Goal: Information Seeking & Learning: Learn about a topic

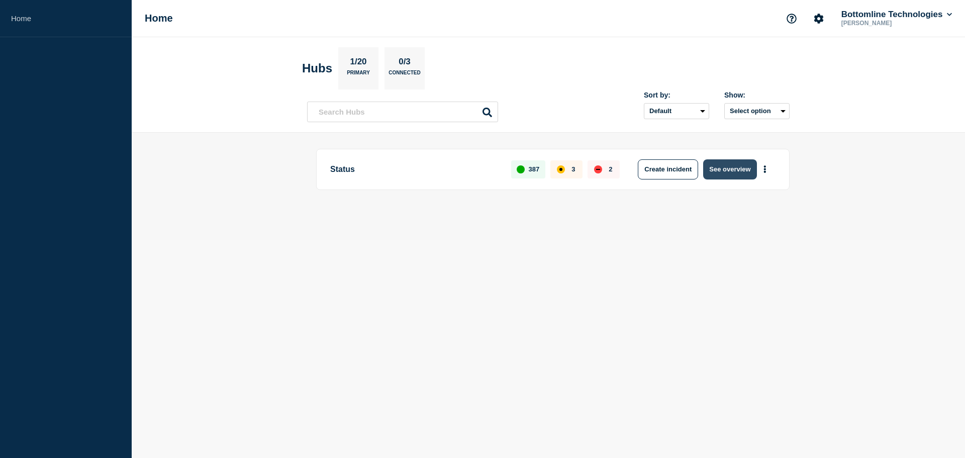
click at [718, 174] on button "See overview" at bounding box center [729, 169] width 53 height 20
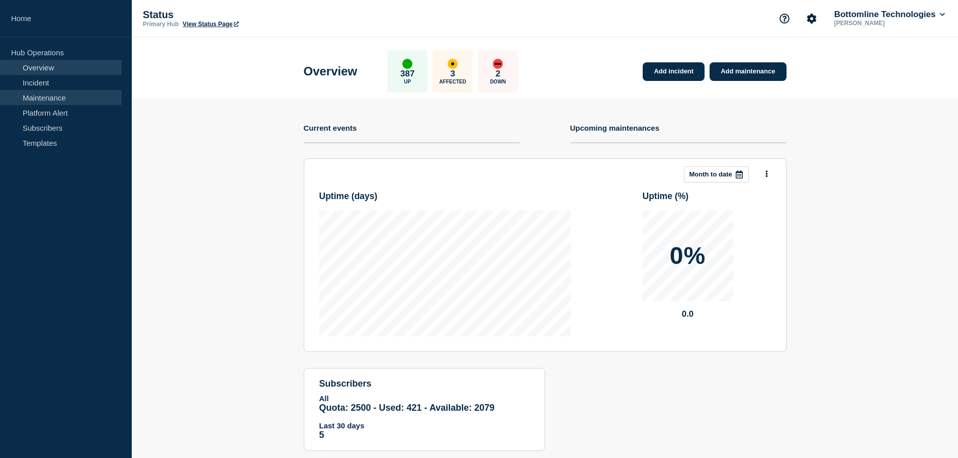
click at [36, 96] on link "Maintenance" at bounding box center [61, 97] width 122 height 15
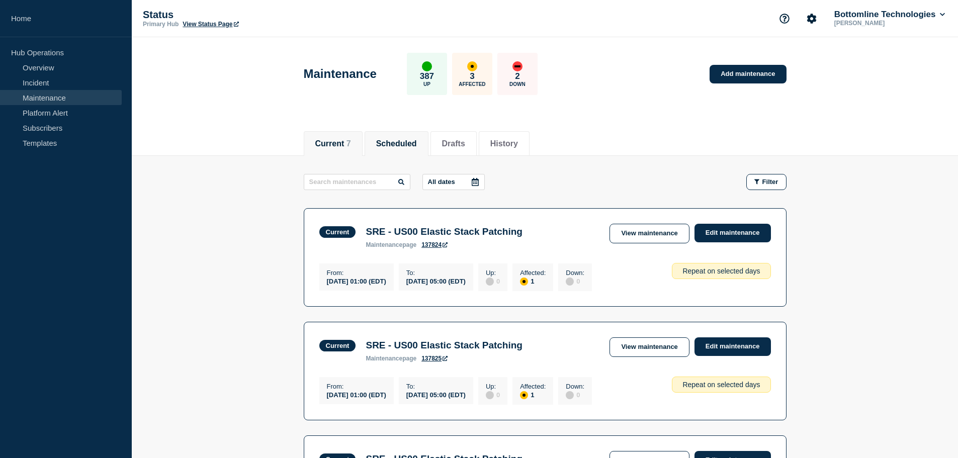
click at [400, 145] on button "Scheduled" at bounding box center [396, 143] width 41 height 9
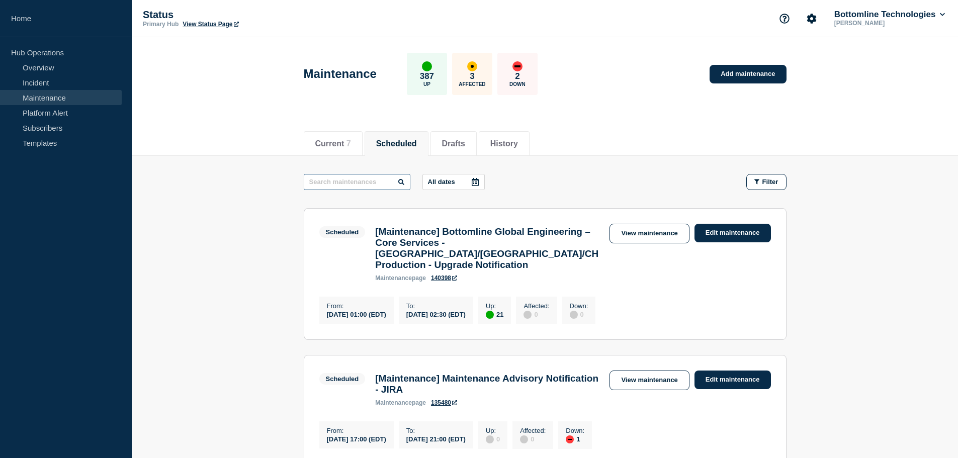
click at [358, 186] on input "text" at bounding box center [357, 182] width 107 height 16
type input "atlassian"
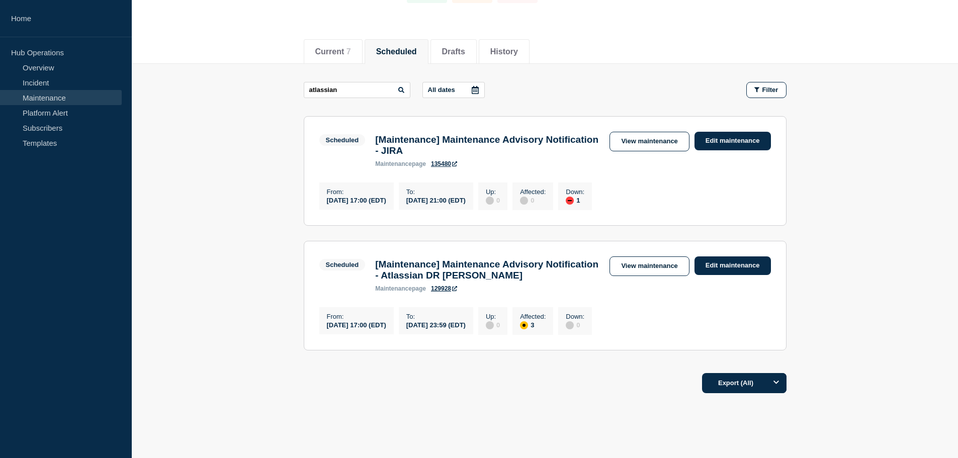
scroll to position [101, 0]
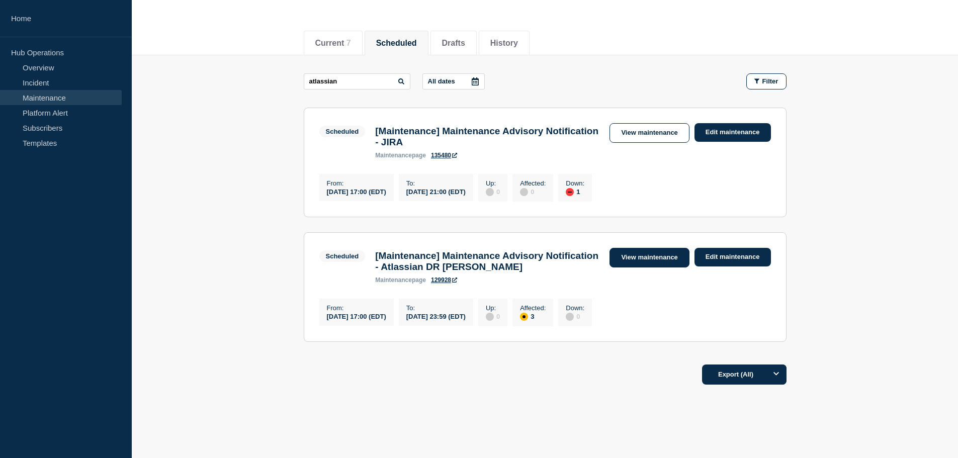
drag, startPoint x: 664, startPoint y: 267, endPoint x: 636, endPoint y: 265, distance: 28.2
click at [664, 267] on link "View maintenance" at bounding box center [648, 258] width 79 height 20
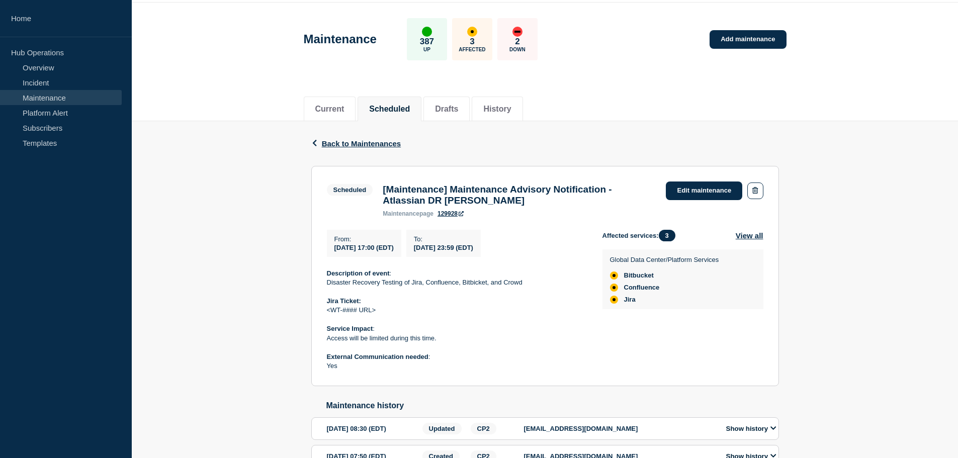
scroll to position [100, 0]
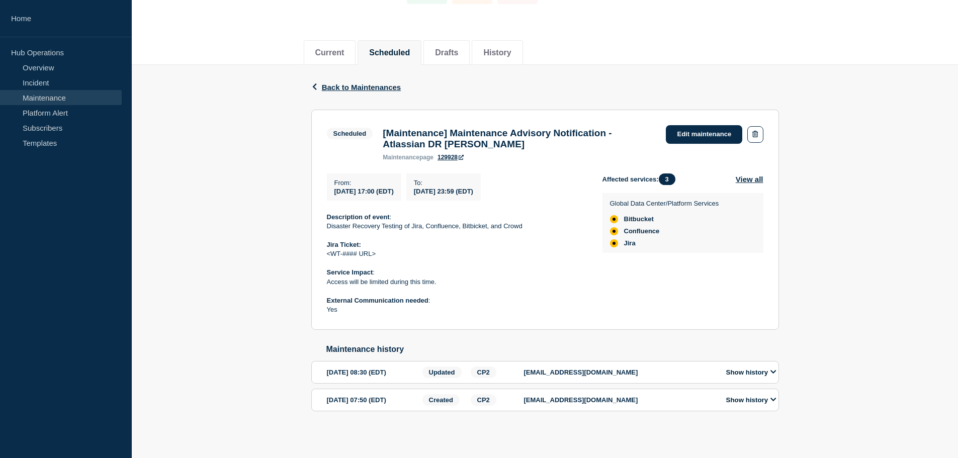
click at [770, 379] on section "[DATE] 08:30 (EDT) Updated CP2 [EMAIL_ADDRESS][DOMAIN_NAME] Show history" at bounding box center [545, 372] width 468 height 23
drag, startPoint x: 751, startPoint y: 374, endPoint x: 764, endPoint y: 376, distance: 12.7
click at [753, 376] on button "Show history" at bounding box center [751, 372] width 56 height 9
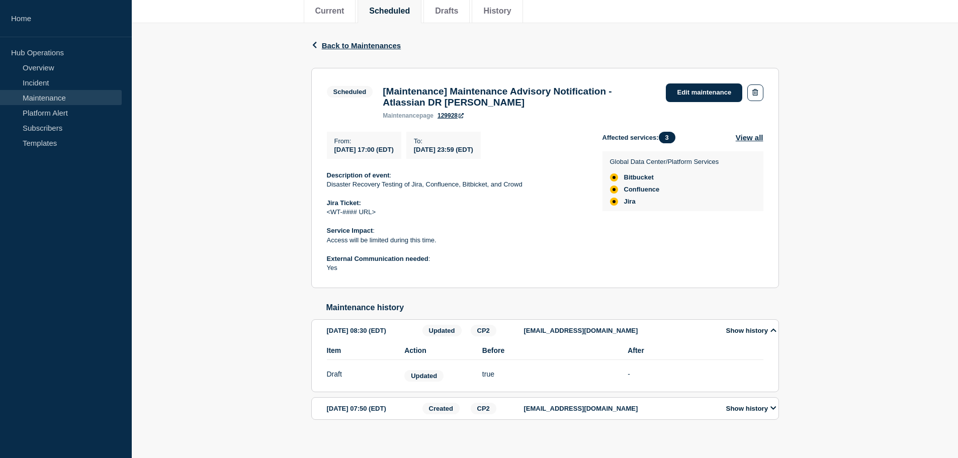
scroll to position [150, 0]
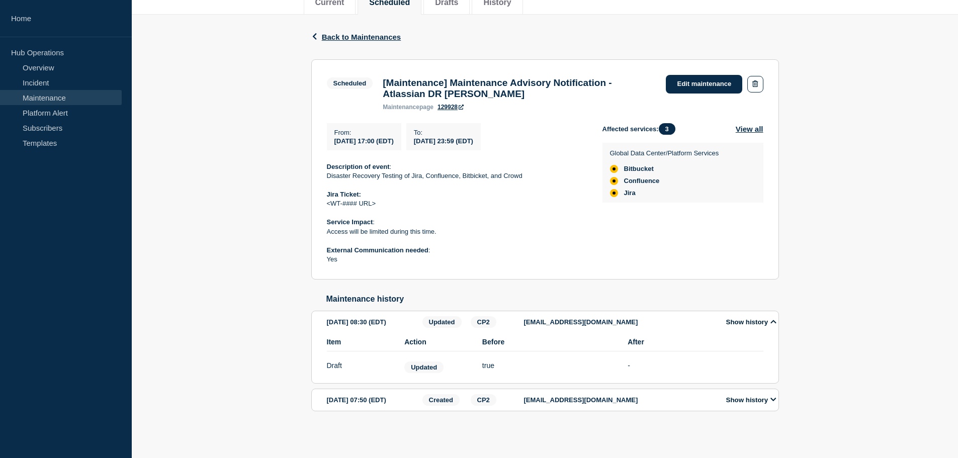
click at [775, 402] on icon at bounding box center [773, 399] width 6 height 7
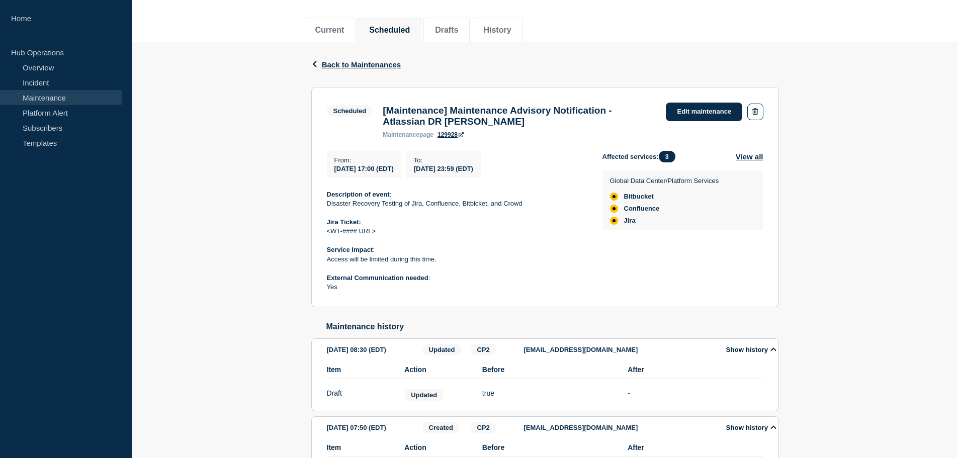
scroll to position [63, 0]
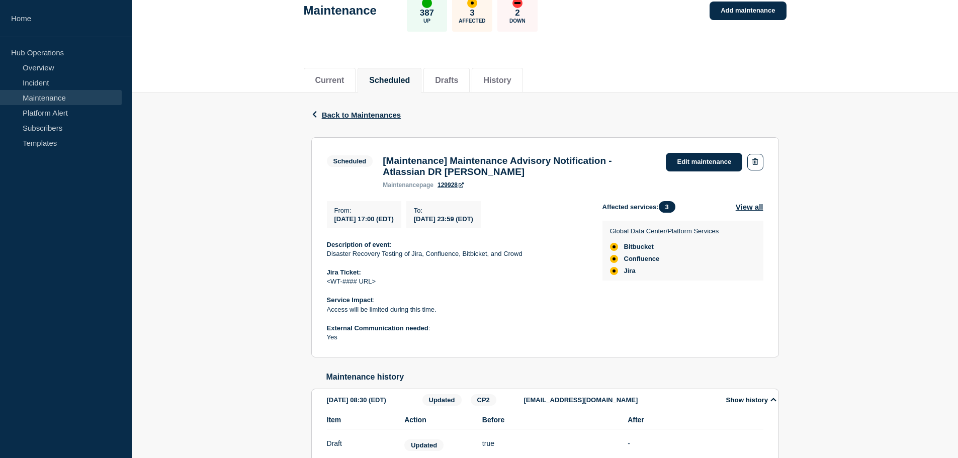
drag, startPoint x: 374, startPoint y: 228, endPoint x: 414, endPoint y: 228, distance: 40.2
click at [394, 223] on span "[DATE] 17:00 (EDT)" at bounding box center [363, 219] width 59 height 8
drag, startPoint x: 335, startPoint y: 224, endPoint x: 414, endPoint y: 227, distance: 79.0
click at [394, 223] on span "[DATE] 17:00 (EDT)" at bounding box center [363, 219] width 59 height 8
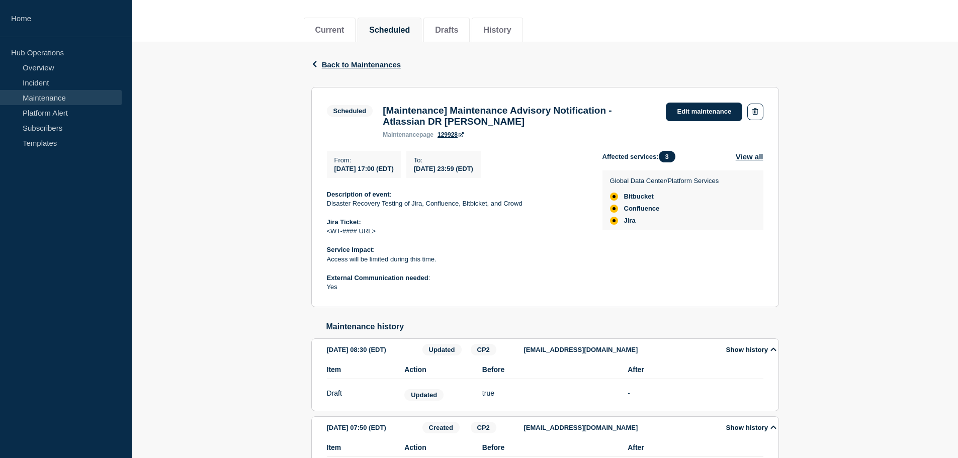
scroll to position [0, 0]
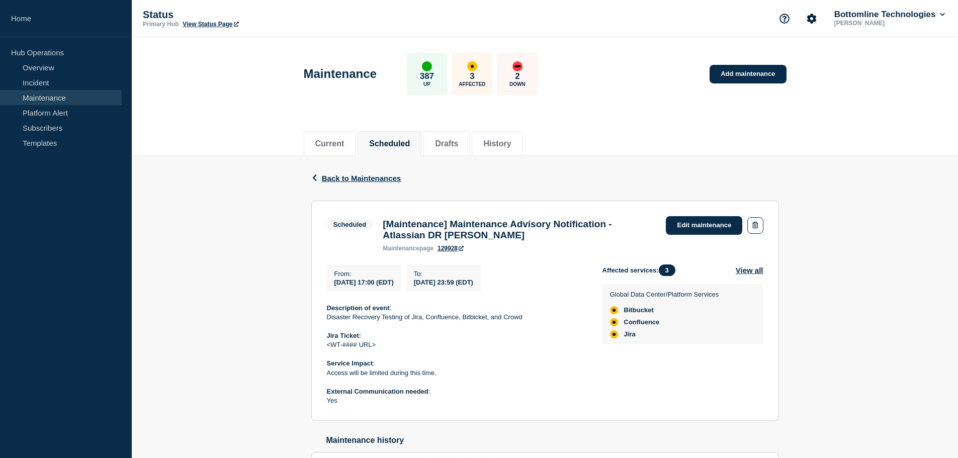
click at [401, 289] on div "From : [DATE] 17:00 (EDT)" at bounding box center [364, 277] width 74 height 27
drag, startPoint x: 519, startPoint y: 287, endPoint x: 330, endPoint y: 285, distance: 188.5
click at [330, 285] on div "From : [DATE] 17:00 (EDT) To : [DATE] 23:59 (EDT)" at bounding box center [465, 277] width 276 height 27
click at [385, 292] on div "From : [DATE] 17:00 (EDT)" at bounding box center [364, 277] width 74 height 27
drag, startPoint x: 336, startPoint y: 289, endPoint x: 438, endPoint y: 282, distance: 102.8
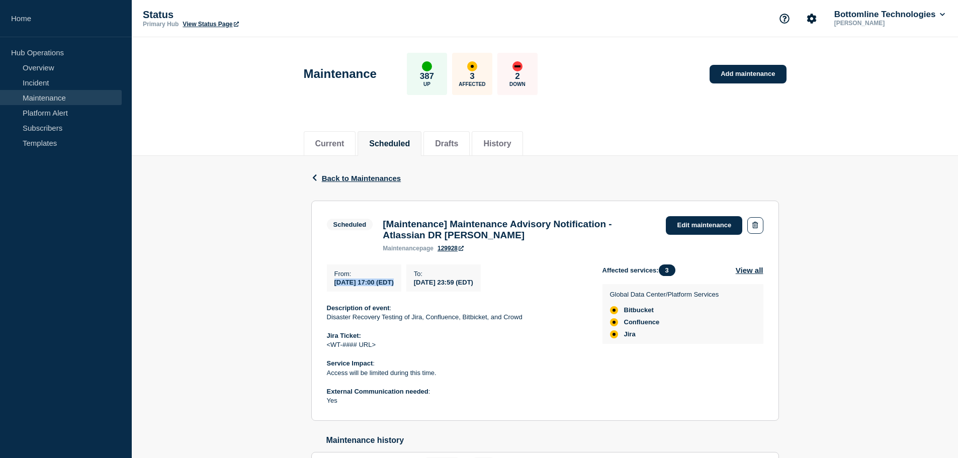
click at [438, 282] on div "From : [DATE] 17:00 (EDT) To : [DATE] 23:59 (EDT)" at bounding box center [465, 277] width 276 height 27
click at [394, 278] on p "From :" at bounding box center [363, 274] width 59 height 8
drag, startPoint x: 334, startPoint y: 278, endPoint x: 519, endPoint y: 292, distance: 186.0
click at [519, 292] on div "From : [DATE] 17:00 (EDT) To : [DATE] 23:59 (EDT)" at bounding box center [465, 277] width 276 height 27
click at [527, 241] on h3 "[Maintenance] Maintenance Advisory Notification - Atlassian DR [PERSON_NAME]" at bounding box center [519, 230] width 273 height 22
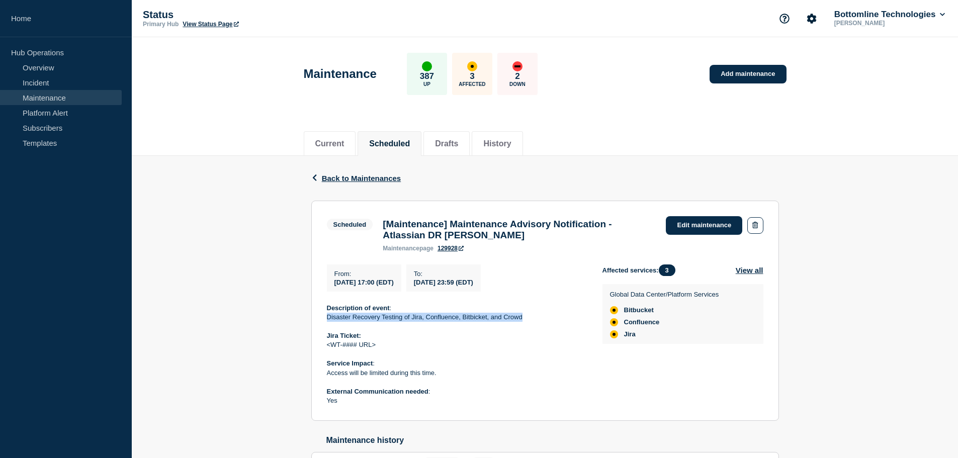
drag, startPoint x: 327, startPoint y: 326, endPoint x: 521, endPoint y: 319, distance: 194.7
click at [521, 319] on p "Disaster Recovery Testing of Jira, Confluence, Bitbicket, and Crowd" at bounding box center [456, 317] width 259 height 9
copy p "Disaster Recovery Testing of Jira, Confluence, Bitbicket, and Crowd"
click at [514, 248] on div "[Maintenance] Maintenance Advisory Notification - Atlassian DR Testing maintena…" at bounding box center [519, 235] width 283 height 33
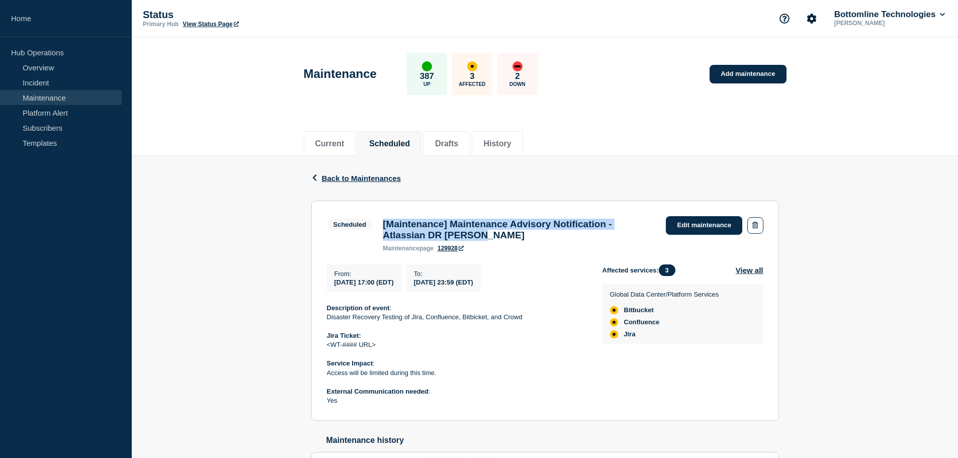
drag, startPoint x: 508, startPoint y: 241, endPoint x: 380, endPoint y: 222, distance: 129.0
click at [380, 222] on div "[Maintenance] Maintenance Advisory Notification - Atlassian DR Testing maintena…" at bounding box center [519, 235] width 283 height 33
copy h3 "[Maintenance] Maintenance Advisory Notification - Atlassian DR [PERSON_NAME]"
